Goal: Task Accomplishment & Management: Use online tool/utility

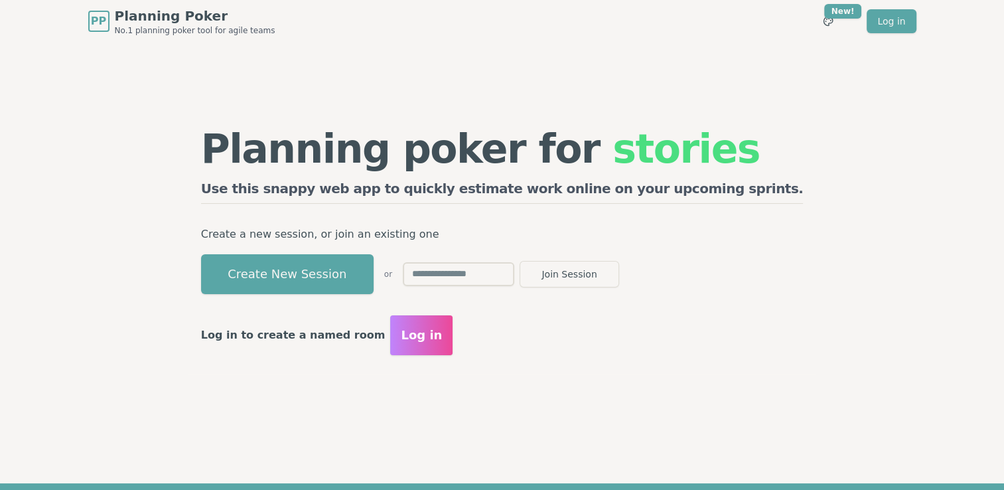
click at [559, 366] on div "Planning poker for stories Use this snappy web app to quickly estimate work onl…" at bounding box center [502, 241] width 629 height 265
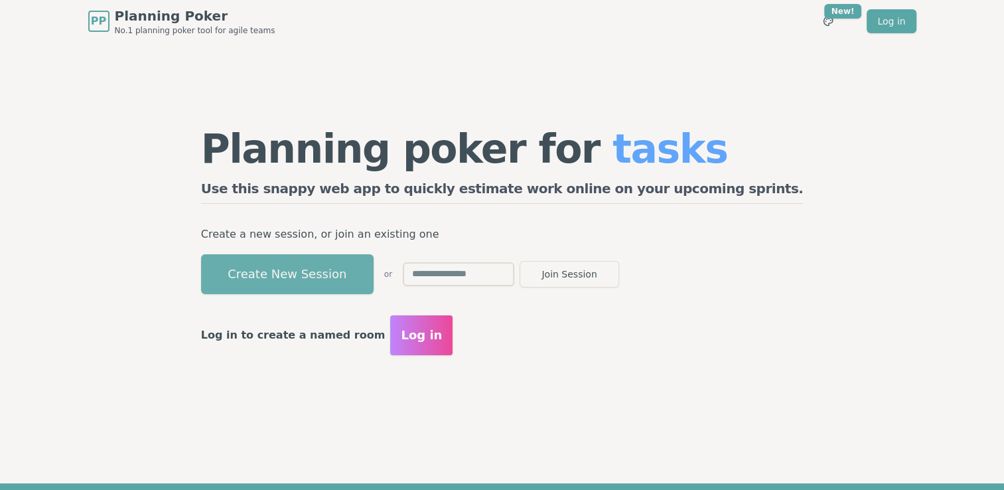
click at [343, 272] on button "Create New Session" at bounding box center [287, 274] width 172 height 40
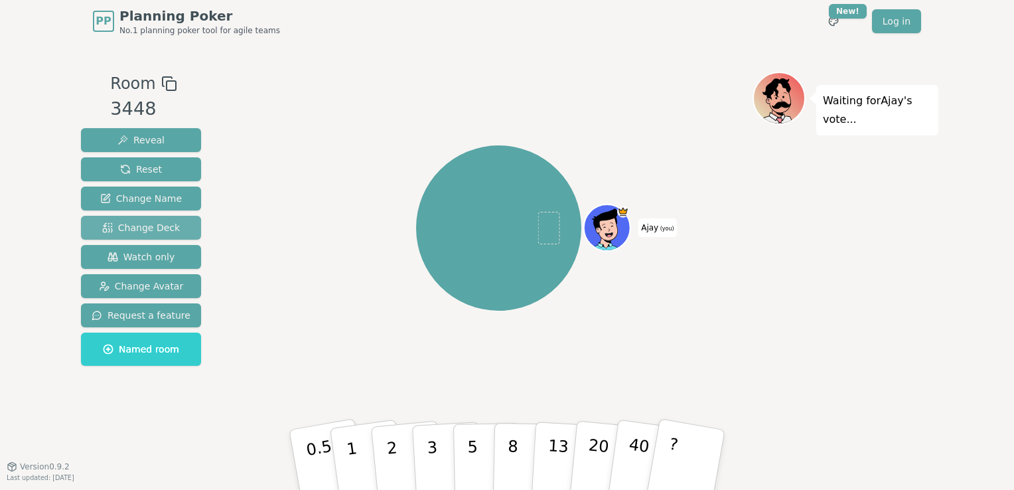
click at [143, 228] on span "Change Deck" at bounding box center [141, 227] width 78 height 13
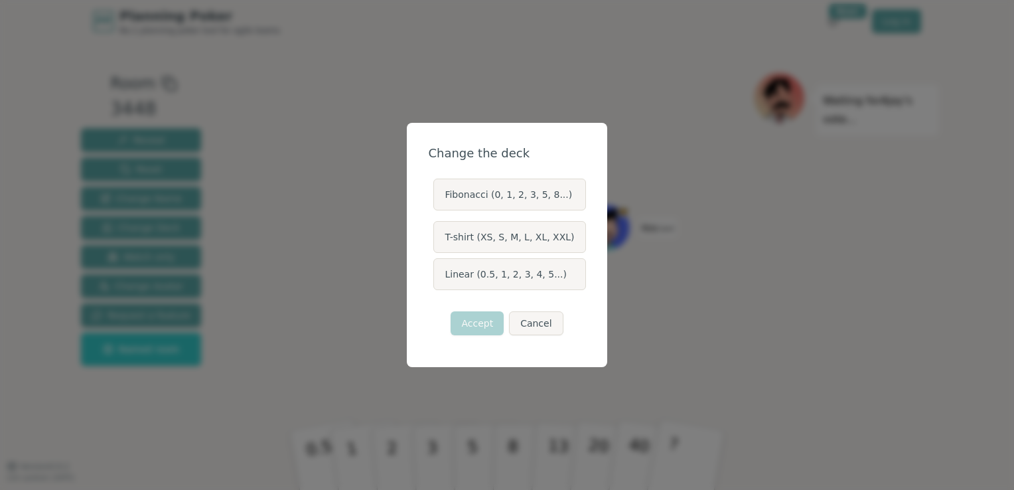
click at [525, 279] on label "Linear (0.5, 1, 2, 3, 4, 5...)" at bounding box center [509, 274] width 152 height 32
click at [438, 279] on button "Linear (0.5, 1, 2, 3, 4, 5...)" at bounding box center [432, 274] width 11 height 11
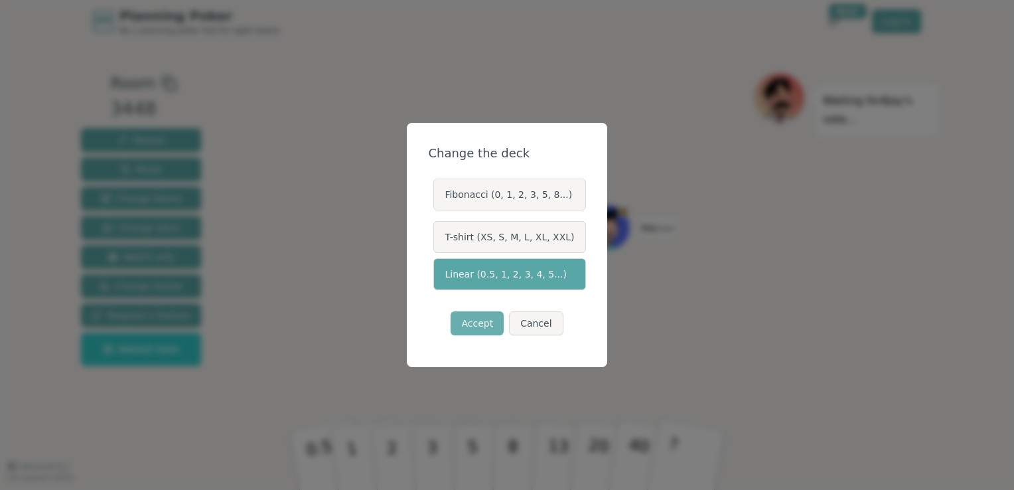
click at [484, 326] on button "Accept" at bounding box center [476, 323] width 53 height 24
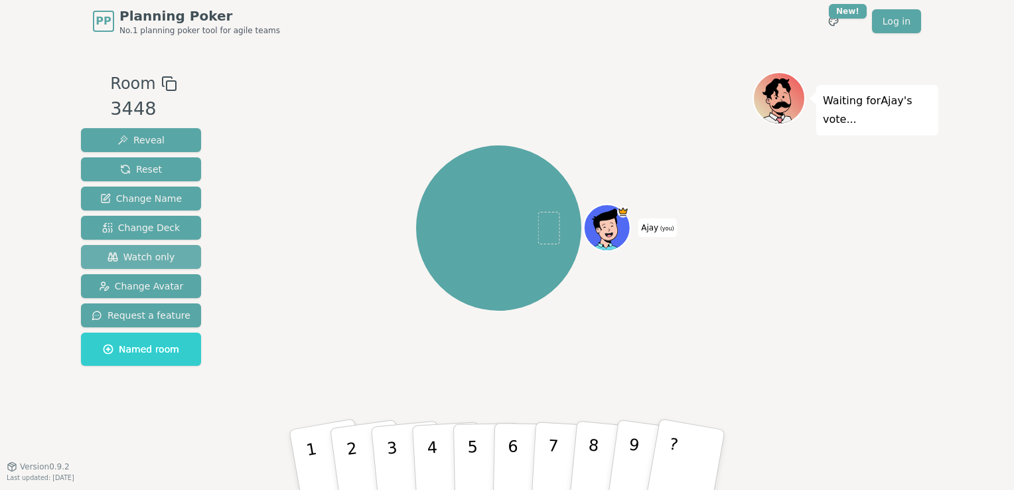
click at [143, 255] on span "Watch only" at bounding box center [141, 256] width 68 height 13
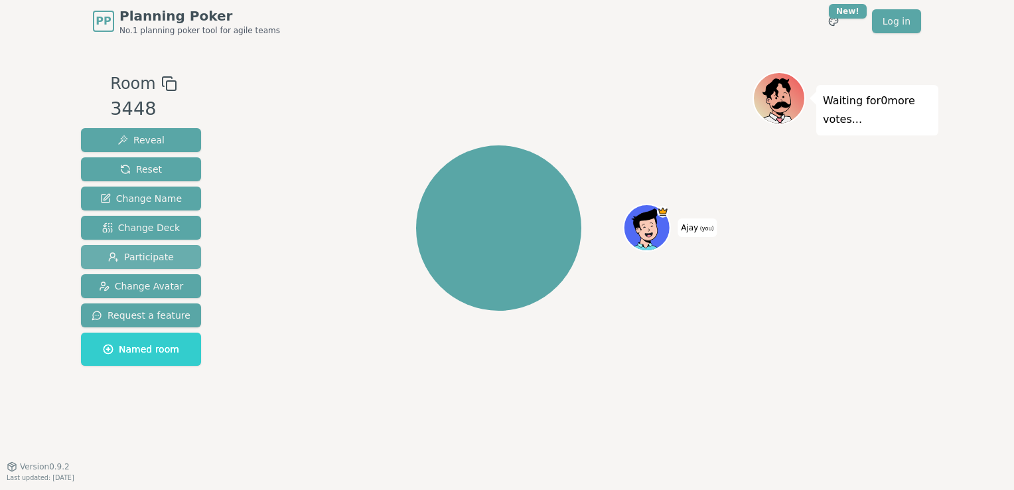
click at [148, 255] on span "Participate" at bounding box center [141, 256] width 66 height 13
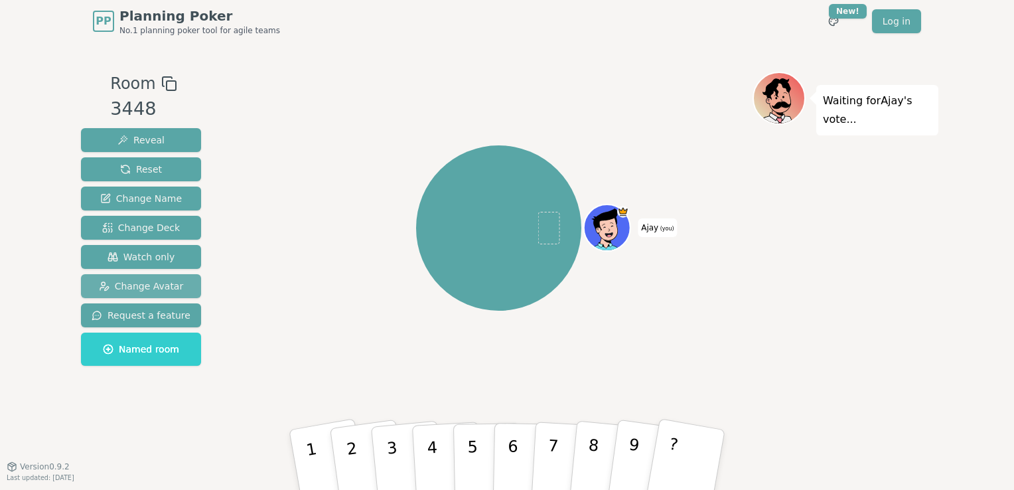
click at [141, 283] on span "Change Avatar" at bounding box center [141, 285] width 85 height 13
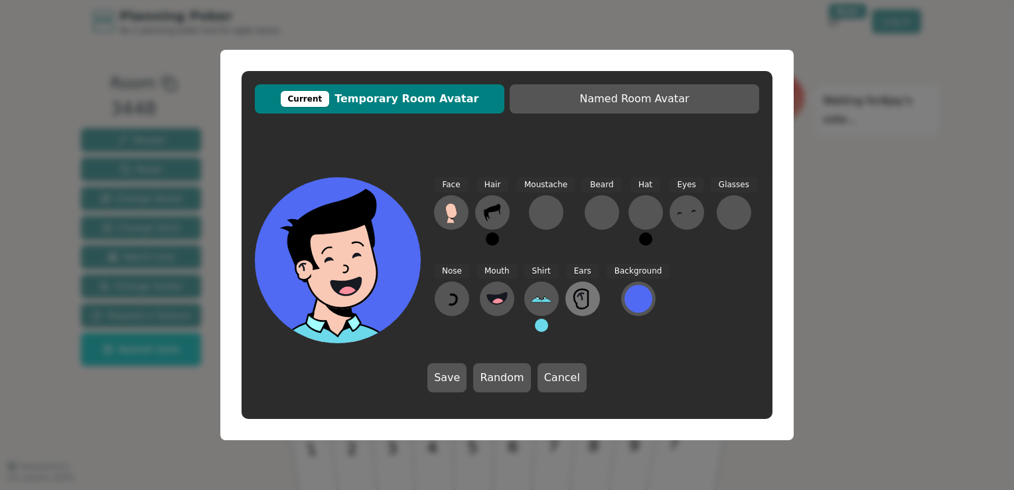
click at [579, 297] on icon at bounding box center [580, 296] width 2 height 7
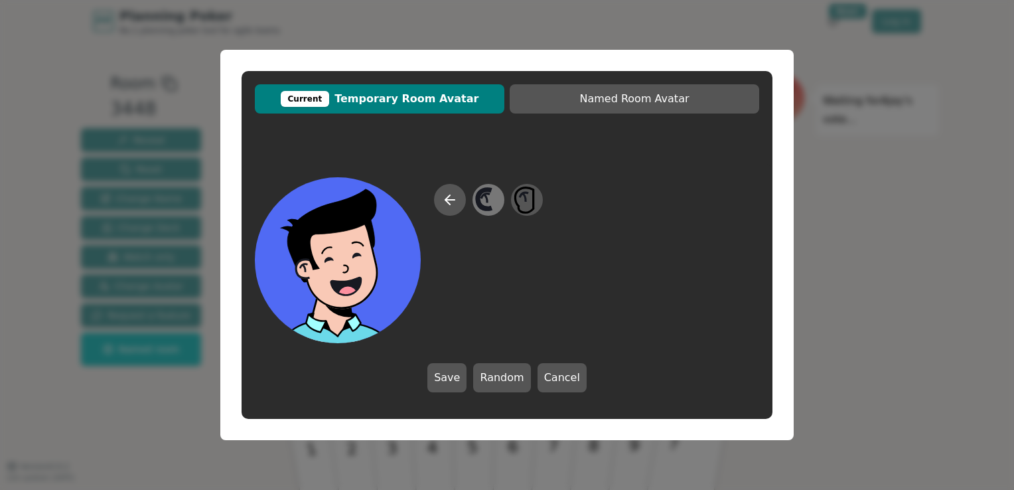
click at [487, 201] on icon at bounding box center [488, 200] width 26 height 30
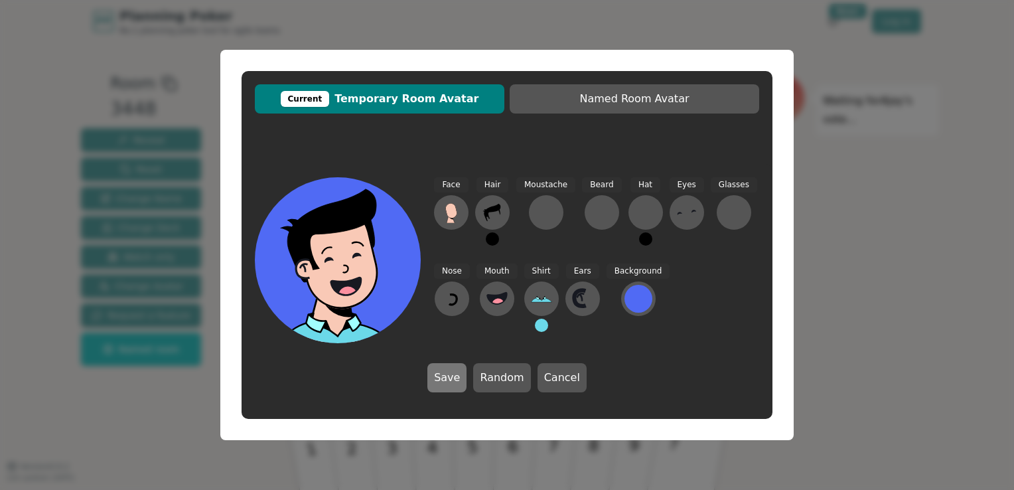
click at [446, 383] on button "Save" at bounding box center [446, 377] width 39 height 29
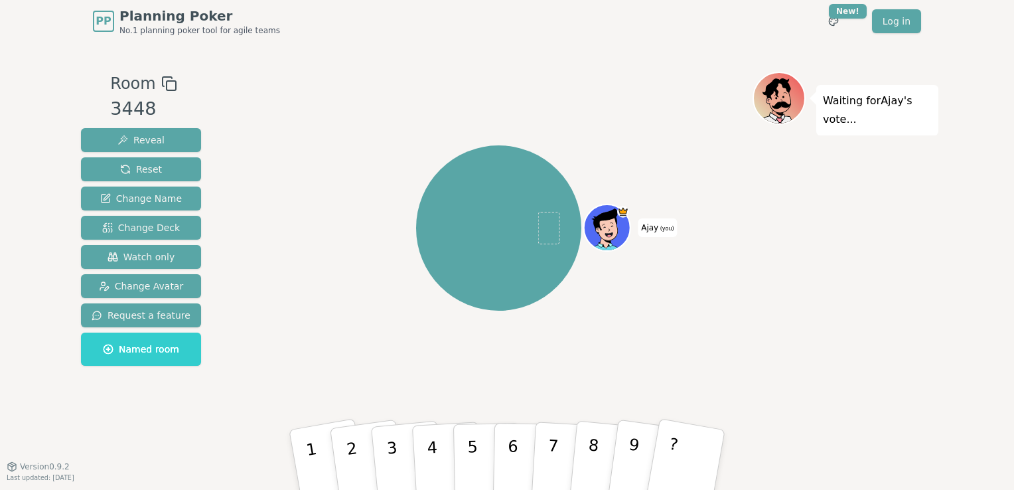
click at [600, 226] on icon at bounding box center [607, 227] width 45 height 6
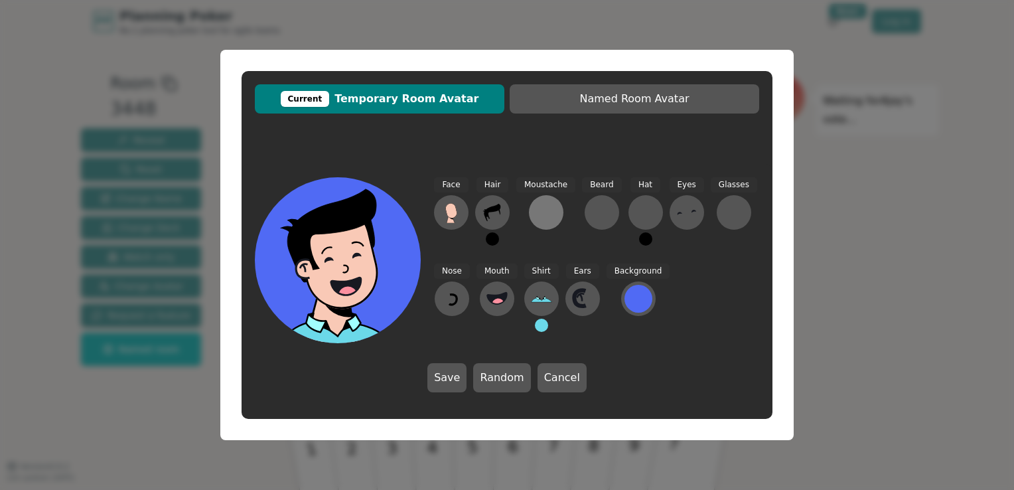
click at [543, 215] on div at bounding box center [545, 212] width 21 height 21
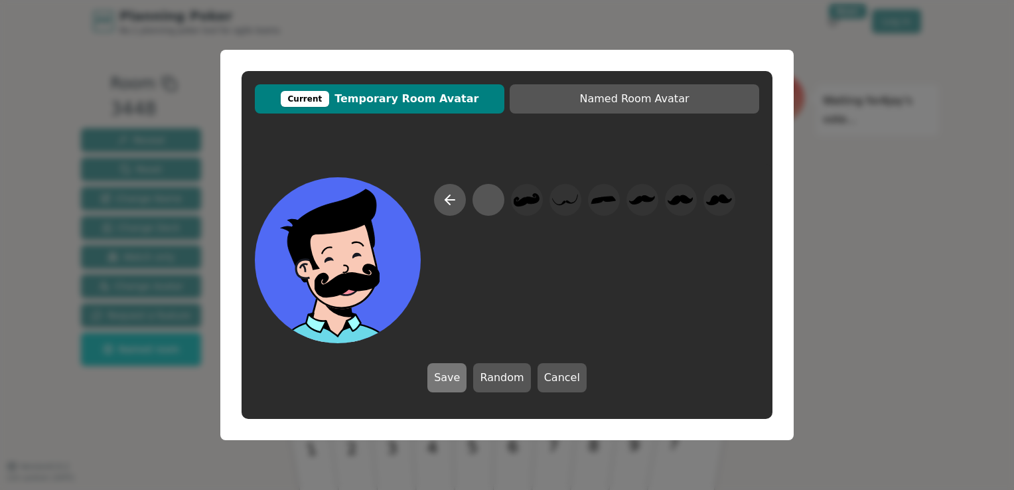
click at [454, 375] on button "Save" at bounding box center [446, 377] width 39 height 29
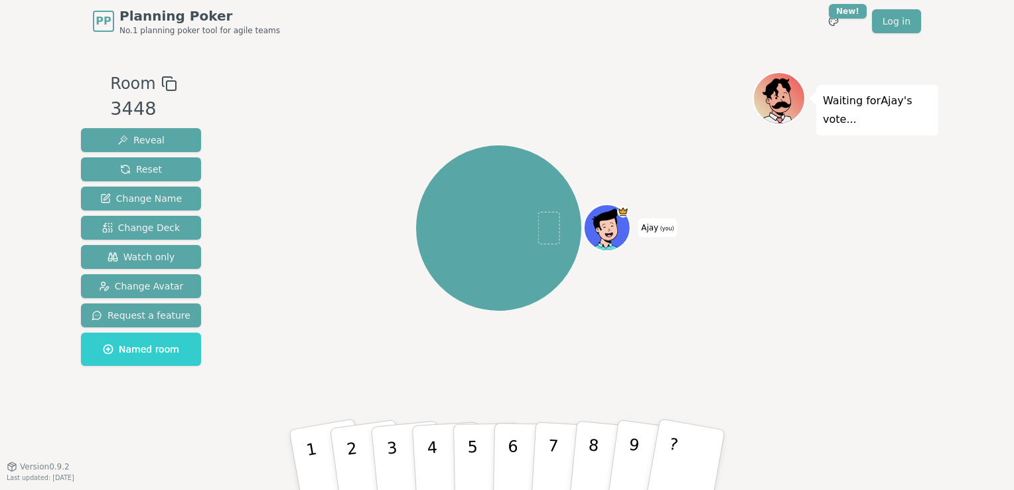
click at [605, 227] on icon at bounding box center [607, 227] width 45 height 6
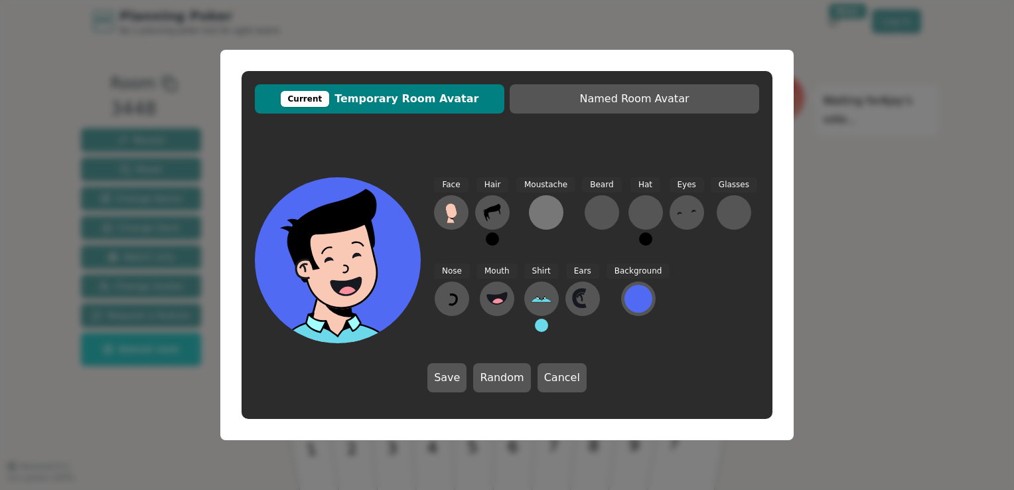
click at [544, 213] on div at bounding box center [545, 212] width 21 height 21
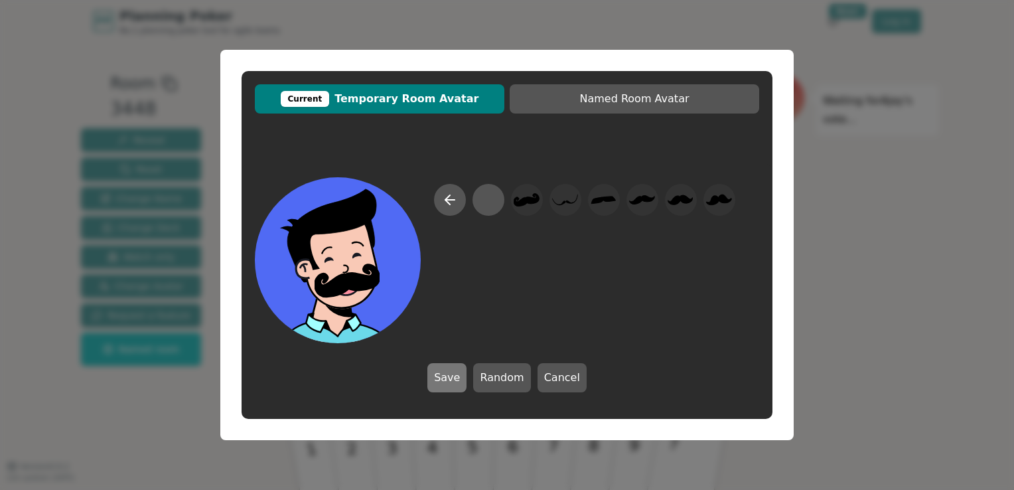
click at [447, 375] on button "Save" at bounding box center [446, 377] width 39 height 29
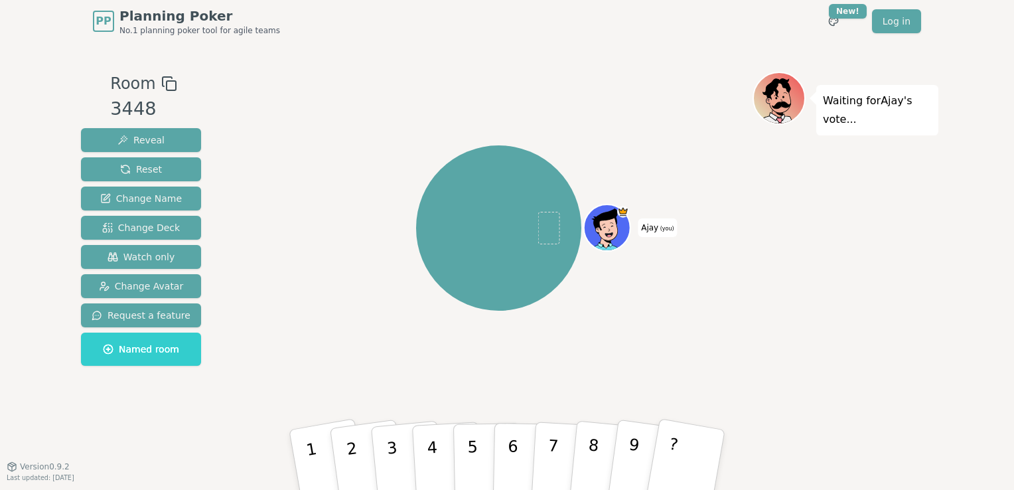
click at [668, 298] on div "Ajay (you)" at bounding box center [498, 228] width 507 height 265
click at [462, 463] on button "5" at bounding box center [487, 473] width 68 height 101
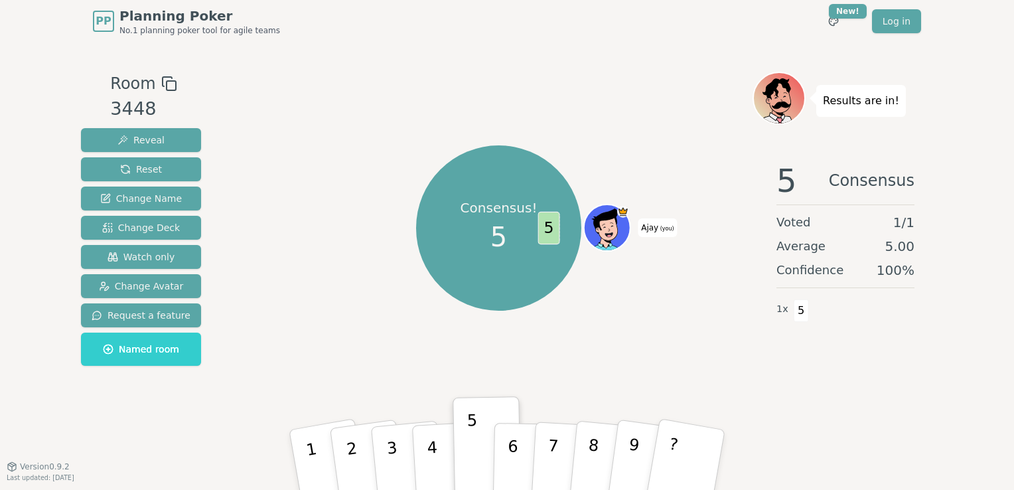
click at [604, 228] on icon at bounding box center [607, 227] width 45 height 6
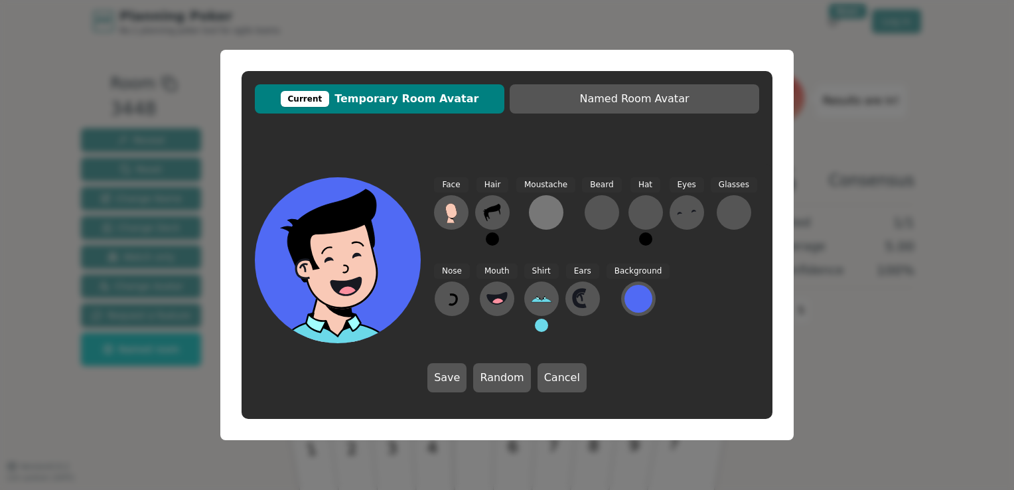
click at [544, 217] on div at bounding box center [545, 212] width 21 height 21
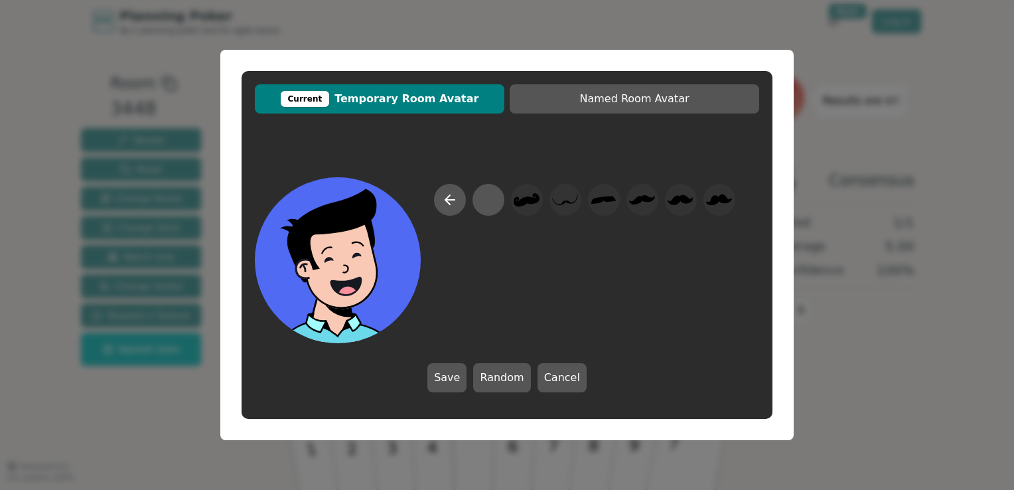
click at [433, 202] on div at bounding box center [507, 260] width 504 height 166
click at [451, 200] on icon at bounding box center [450, 200] width 16 height 16
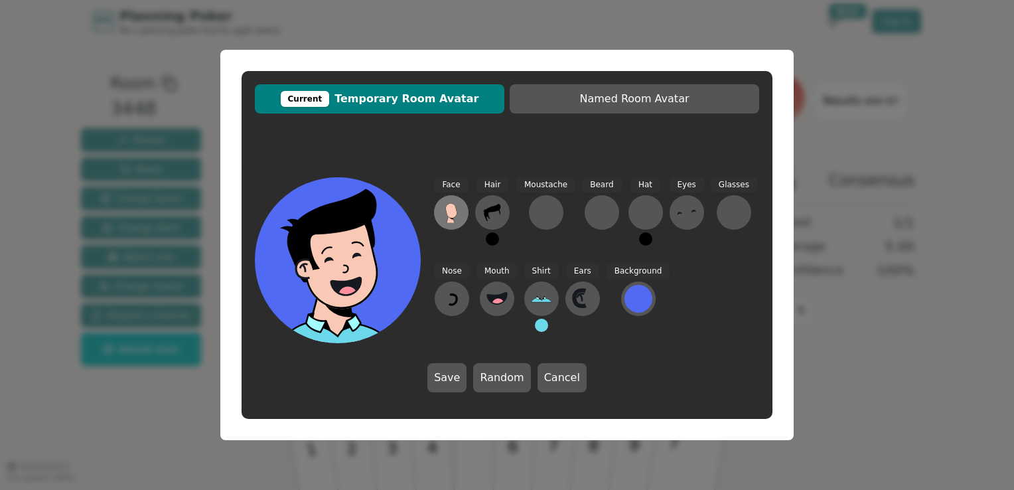
click at [446, 208] on icon at bounding box center [450, 210] width 11 height 15
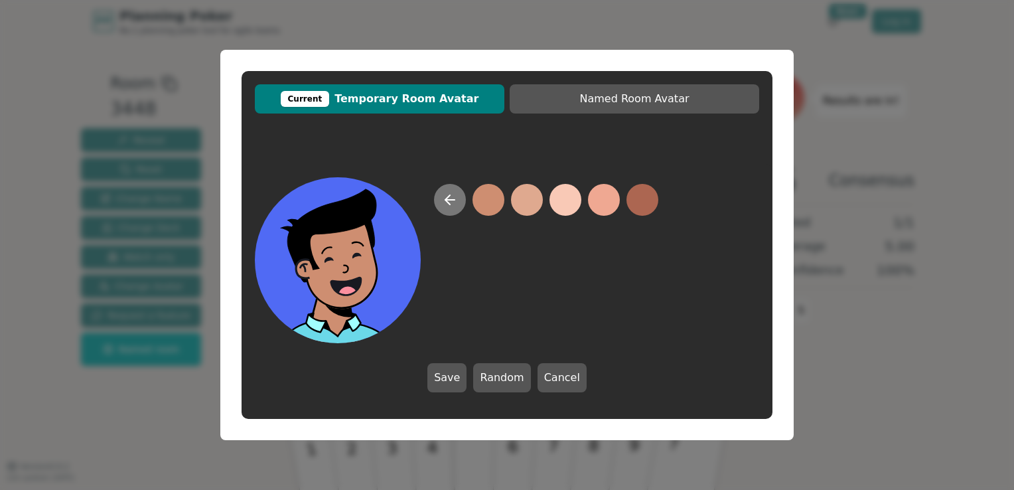
click at [450, 200] on icon at bounding box center [449, 200] width 9 height 0
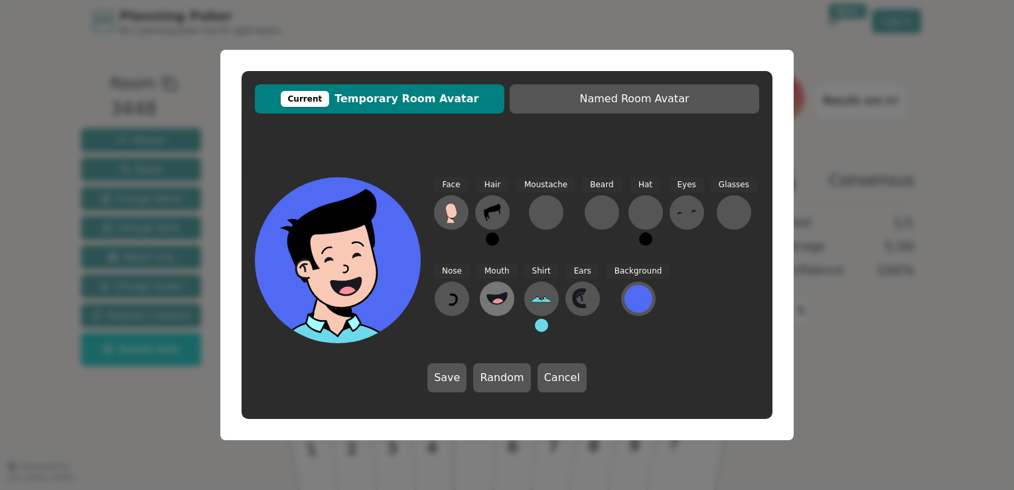
click at [489, 296] on icon at bounding box center [497, 297] width 20 height 11
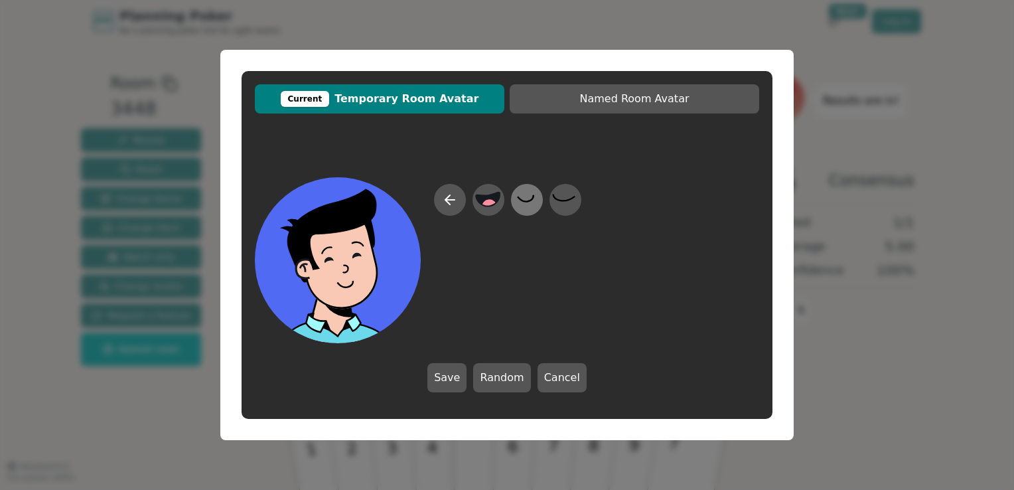
click at [525, 198] on icon at bounding box center [526, 200] width 26 height 30
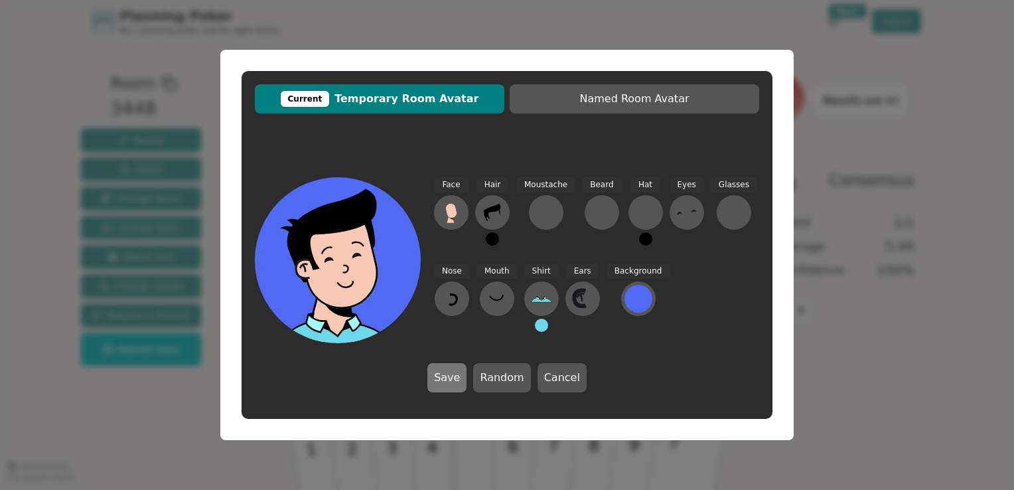
click at [444, 375] on button "Save" at bounding box center [446, 377] width 39 height 29
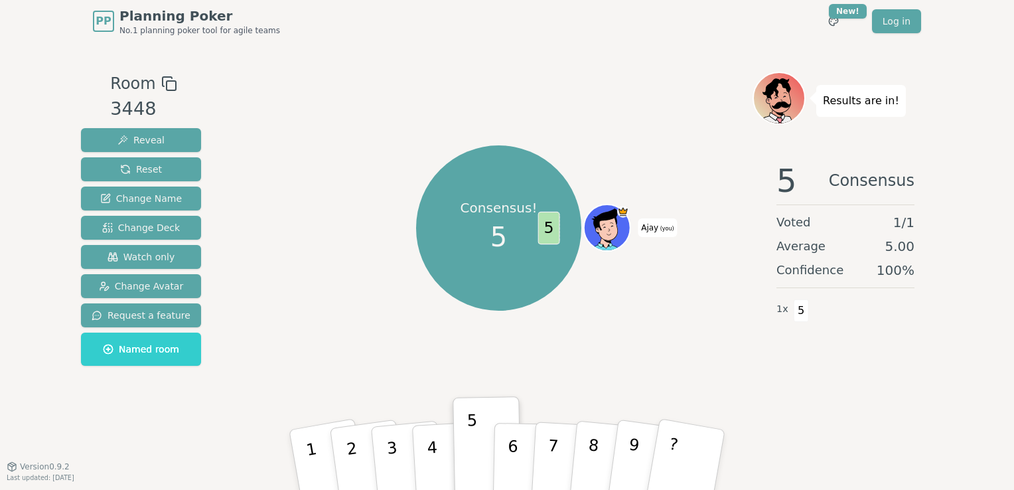
click at [600, 227] on icon at bounding box center [597, 230] width 7 height 6
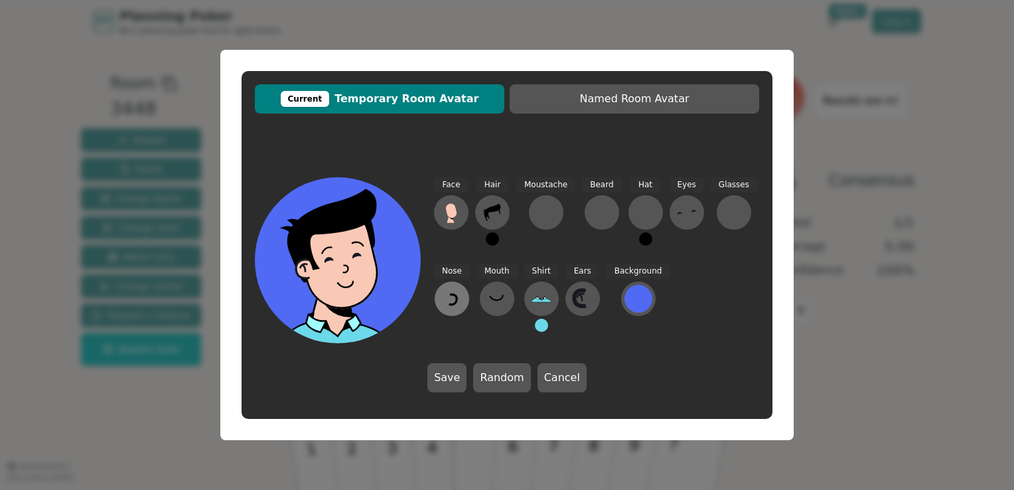
click at [461, 298] on icon at bounding box center [451, 298] width 21 height 21
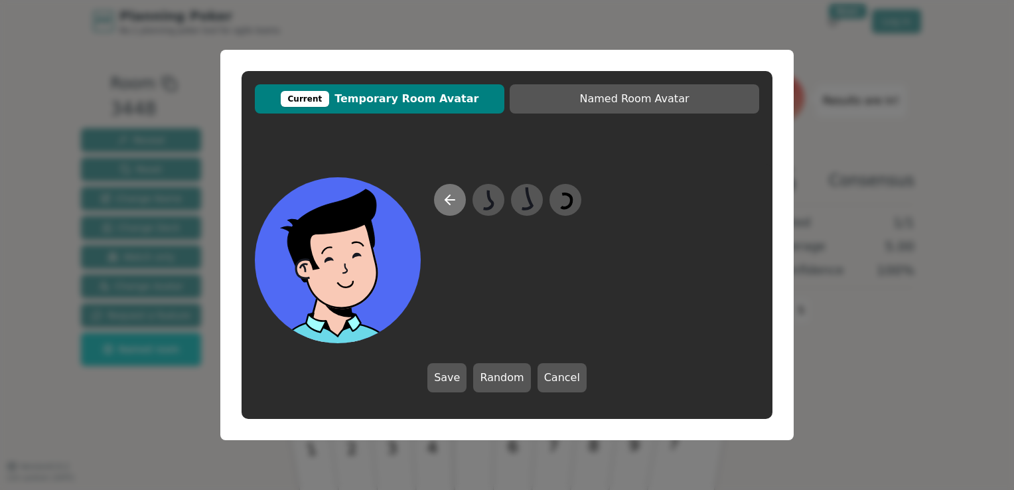
click at [456, 196] on icon at bounding box center [450, 200] width 16 height 16
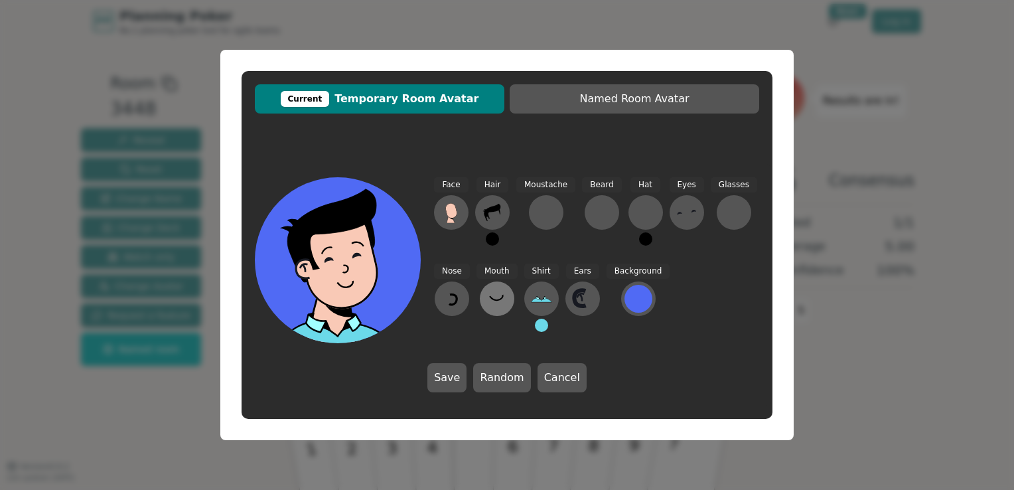
click at [496, 297] on icon at bounding box center [496, 298] width 21 height 21
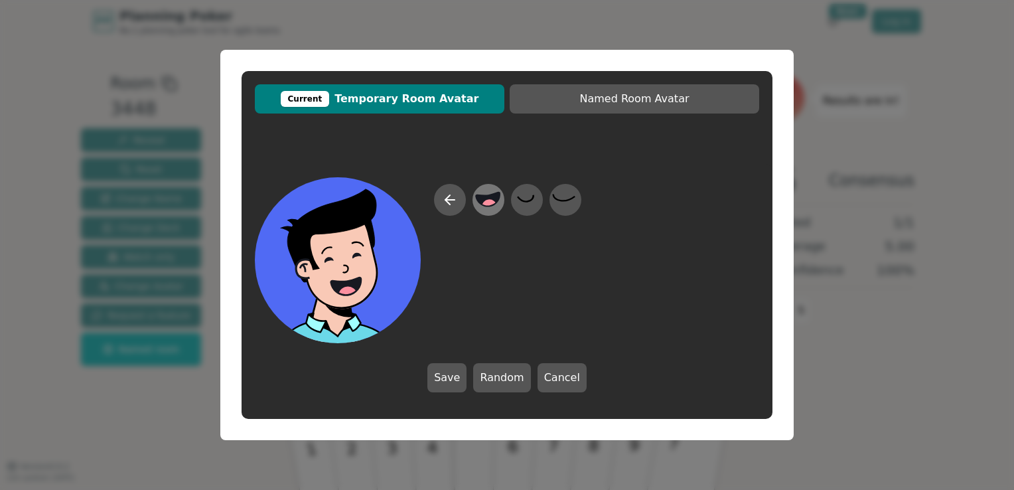
click at [491, 203] on circle at bounding box center [489, 206] width 17 height 17
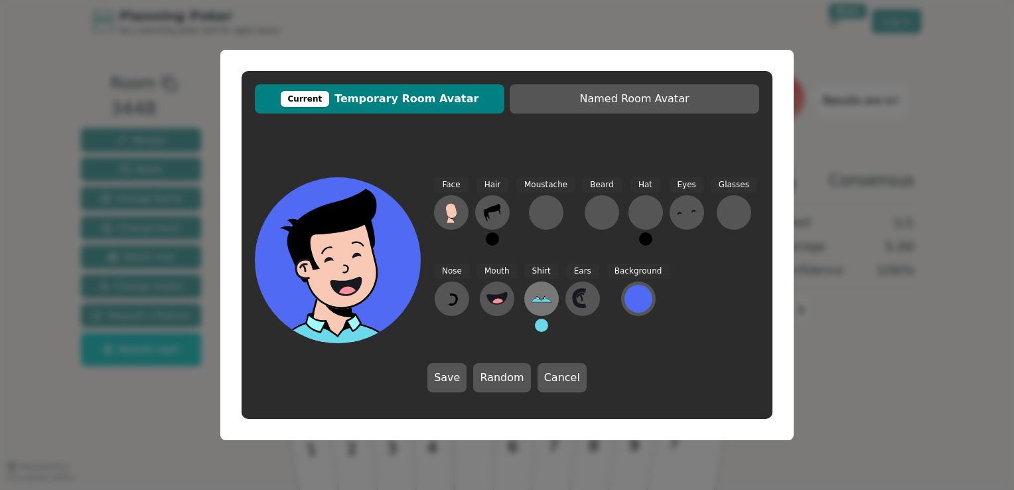
click at [536, 296] on icon at bounding box center [541, 298] width 21 height 21
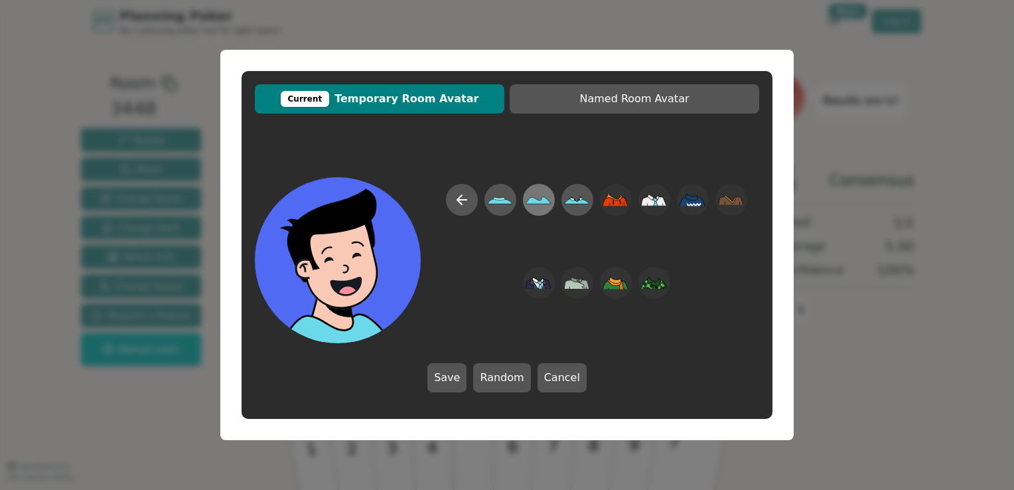
click at [536, 201] on icon at bounding box center [538, 200] width 25 height 7
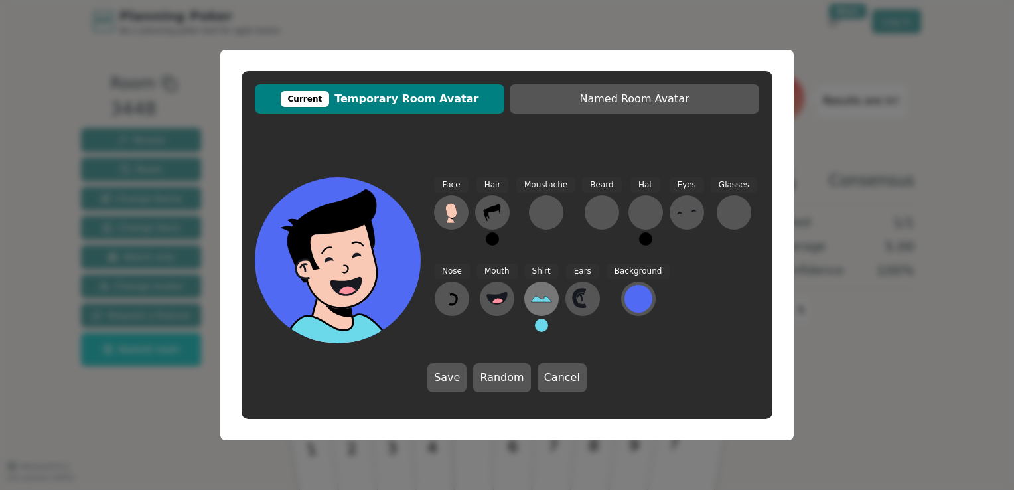
click at [537, 302] on icon at bounding box center [541, 298] width 21 height 21
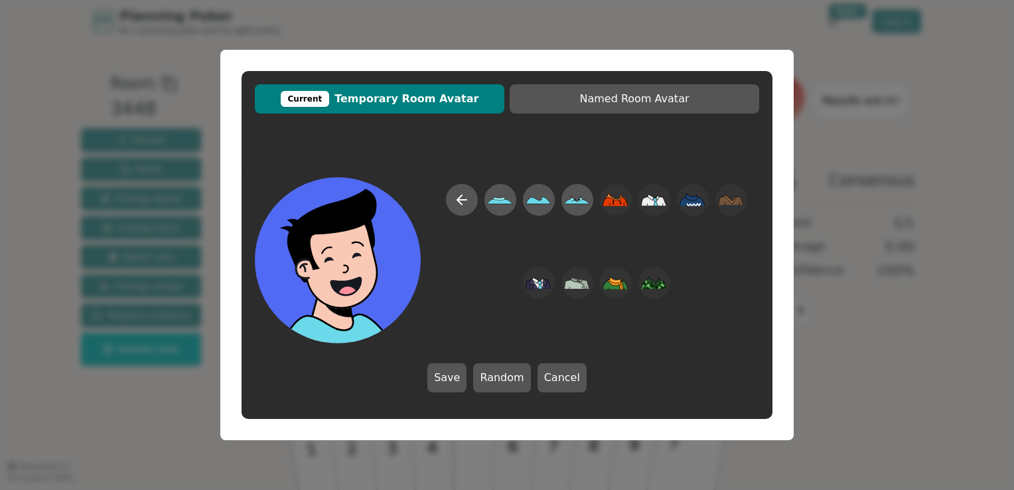
click at [454, 378] on button "Save" at bounding box center [446, 377] width 39 height 29
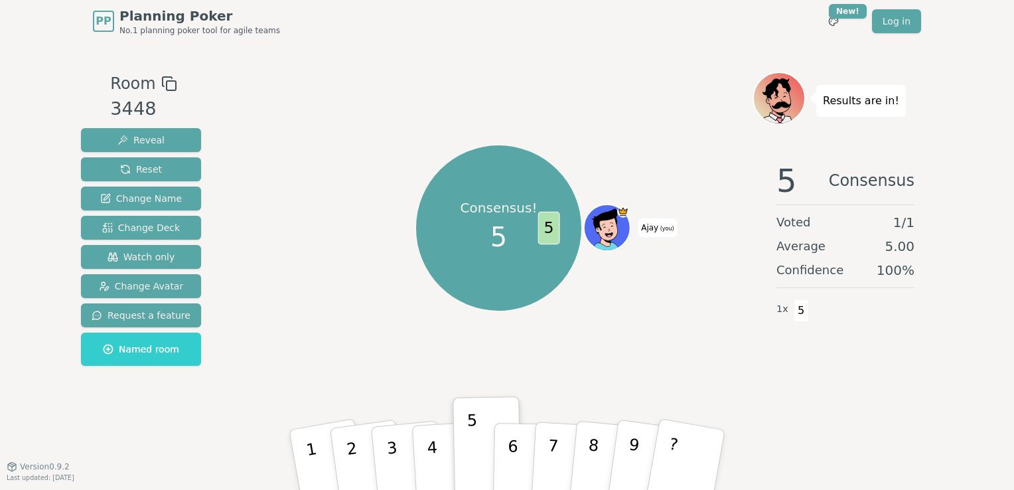
click at [614, 228] on icon at bounding box center [607, 227] width 45 height 6
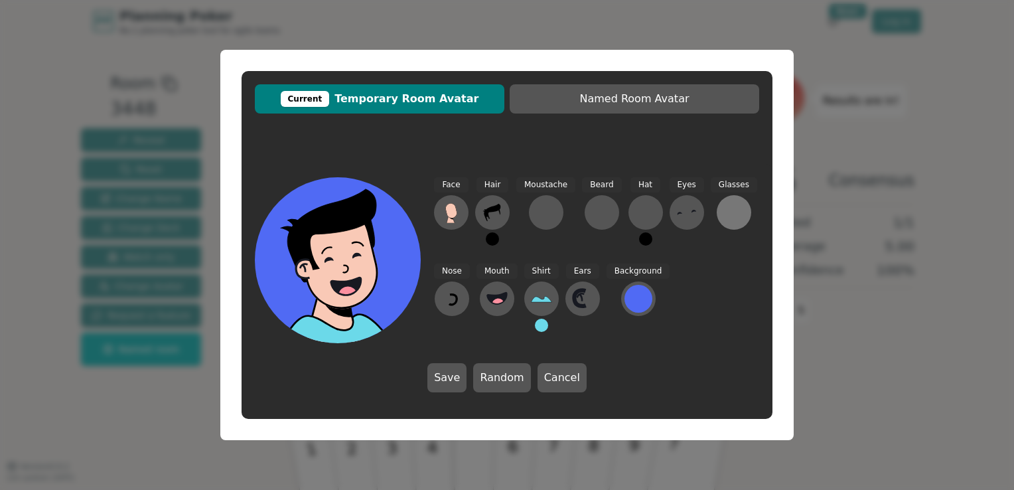
click at [723, 214] on div at bounding box center [733, 212] width 21 height 21
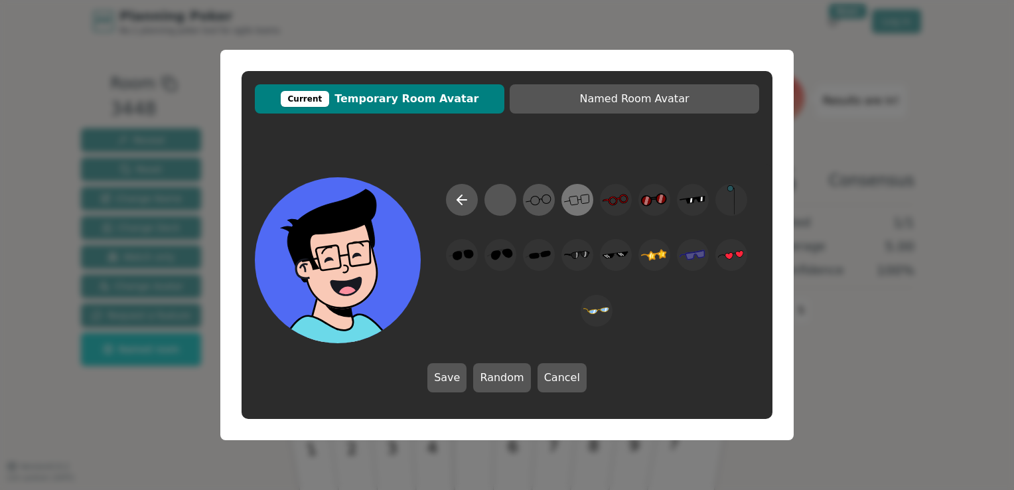
click at [578, 206] on icon at bounding box center [577, 200] width 26 height 30
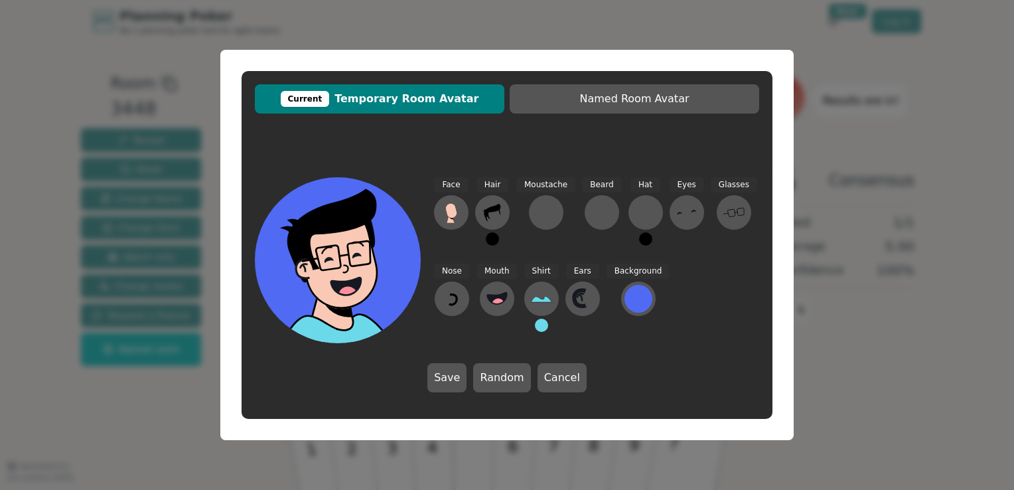
click at [462, 381] on button "Save" at bounding box center [446, 377] width 39 height 29
